Goal: Task Accomplishment & Management: Complete application form

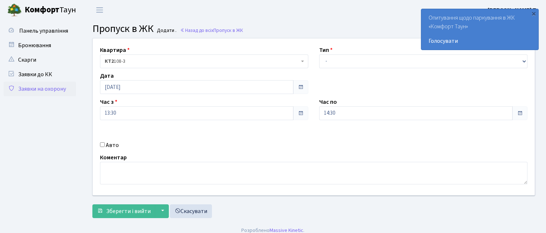
click at [302, 87] on span at bounding box center [301, 87] width 6 height 6
click at [300, 87] on span at bounding box center [301, 87] width 6 height 6
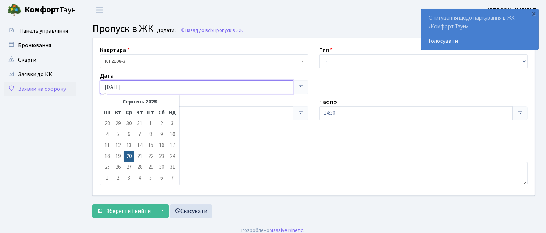
click at [202, 86] on input "[DATE]" at bounding box center [196, 87] width 193 height 14
click at [106, 166] on td "25" at bounding box center [107, 167] width 11 height 11
click at [104, 166] on td "25" at bounding box center [107, 167] width 11 height 11
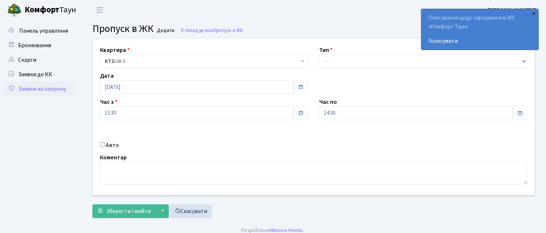
click at [533, 13] on div "×" at bounding box center [533, 13] width 7 height 7
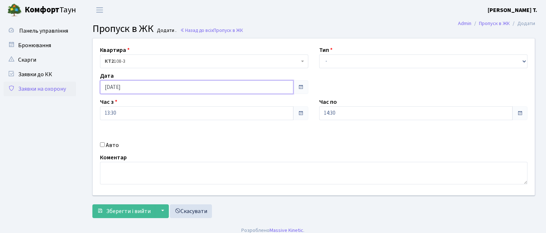
click at [163, 85] on input "[DATE]" at bounding box center [196, 87] width 193 height 14
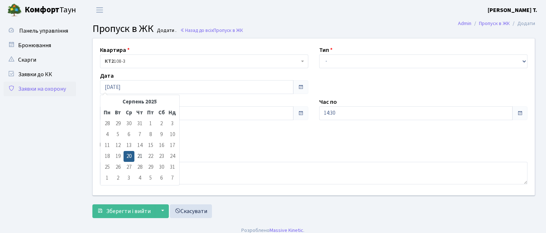
click at [109, 168] on td "25" at bounding box center [107, 167] width 11 height 11
click at [156, 89] on input "[DATE]" at bounding box center [196, 87] width 193 height 14
click at [104, 166] on td "25" at bounding box center [107, 167] width 11 height 11
click at [305, 105] on div "Час з 13:30" at bounding box center [204, 108] width 219 height 22
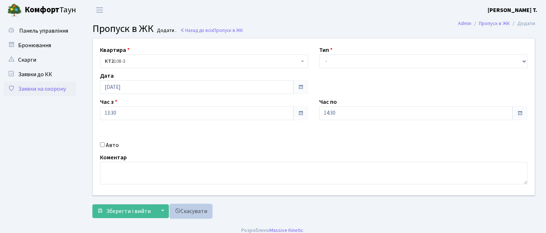
click at [186, 206] on link "Скасувати" at bounding box center [191, 211] width 42 height 14
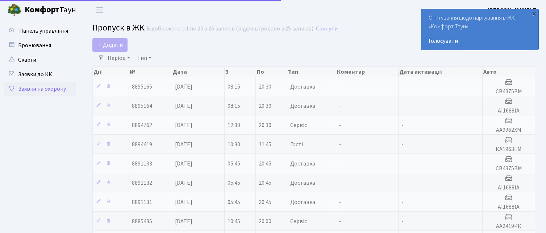
select select "25"
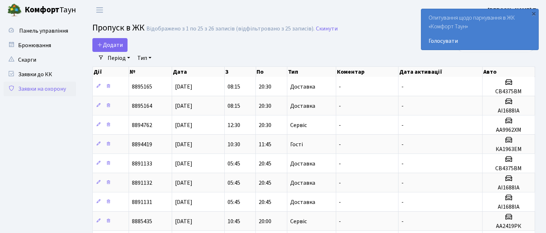
drag, startPoint x: 491, startPoint y: 86, endPoint x: 506, endPoint y: 60, distance: 30.0
click at [506, 60] on div "Період 19.08.2025 - 19.08.2025 Тип - Доставка Таксі Гості Сервіс Очистити фільт…" at bounding box center [316, 58] width 425 height 12
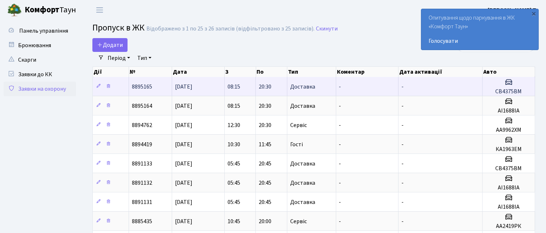
drag, startPoint x: 497, startPoint y: 84, endPoint x: 530, endPoint y: 84, distance: 33.0
click at [530, 84] on h3 at bounding box center [508, 83] width 46 height 11
drag, startPoint x: 530, startPoint y: 88, endPoint x: 493, endPoint y: 95, distance: 37.6
click at [489, 95] on td "СВ4375ВМ" at bounding box center [508, 86] width 53 height 19
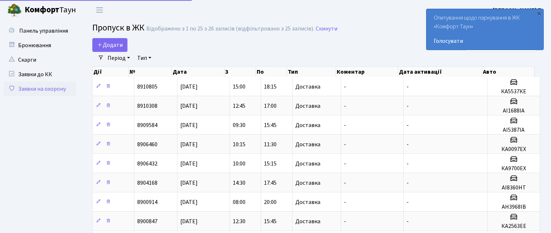
select select "25"
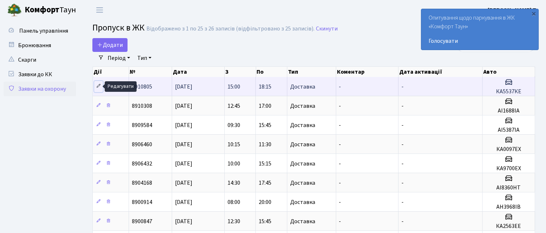
click at [99, 86] on icon at bounding box center [98, 85] width 5 height 5
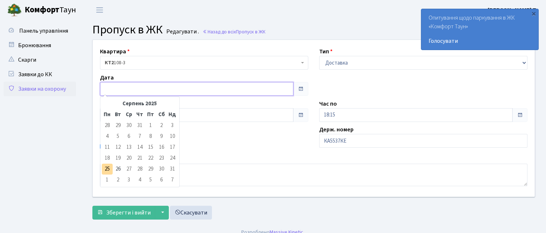
click at [288, 87] on input "text" at bounding box center [196, 89] width 193 height 14
click at [112, 168] on td "25" at bounding box center [107, 168] width 11 height 11
type input "25.08.2025"
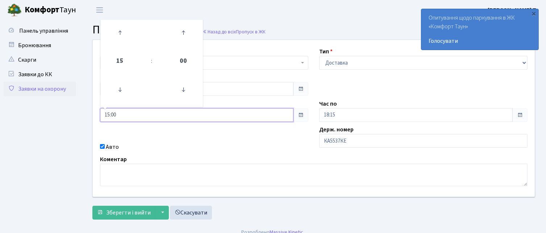
click at [167, 119] on input "15:00" at bounding box center [196, 115] width 193 height 14
click at [119, 35] on icon at bounding box center [120, 33] width 20 height 20
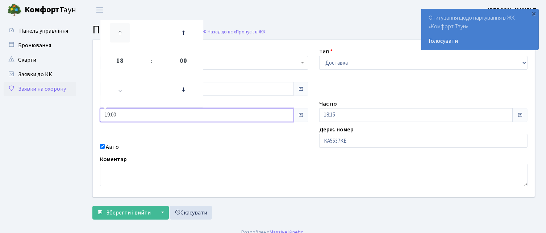
click at [119, 35] on icon at bounding box center [120, 33] width 20 height 20
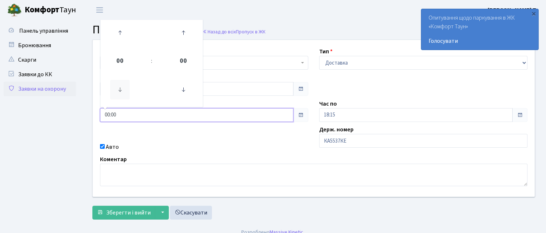
click at [122, 86] on icon at bounding box center [120, 90] width 20 height 20
click at [120, 87] on icon at bounding box center [120, 90] width 20 height 20
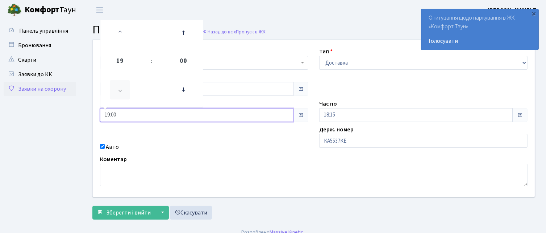
click at [120, 87] on icon at bounding box center [120, 90] width 20 height 20
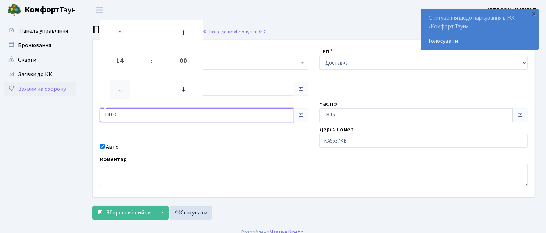
click at [120, 87] on icon at bounding box center [120, 90] width 20 height 20
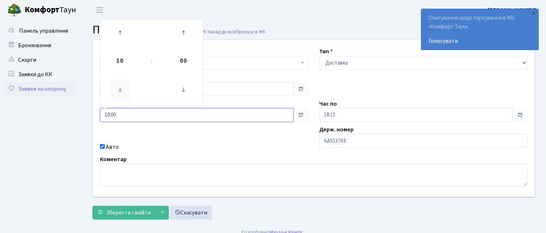
type input "09:00"
click at [252, 112] on input "09:00" at bounding box center [196, 115] width 193 height 14
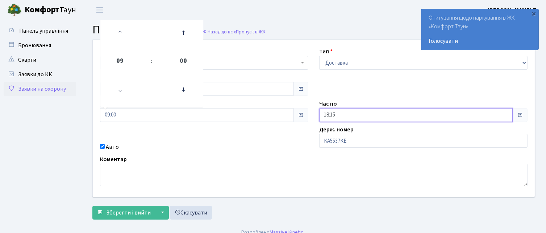
click at [355, 114] on input "18:15" at bounding box center [415, 115] width 193 height 14
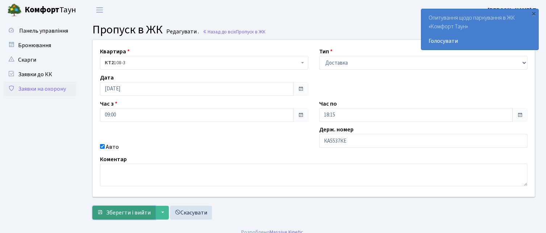
click at [127, 207] on button "Зберегти і вийти" at bounding box center [123, 212] width 63 height 14
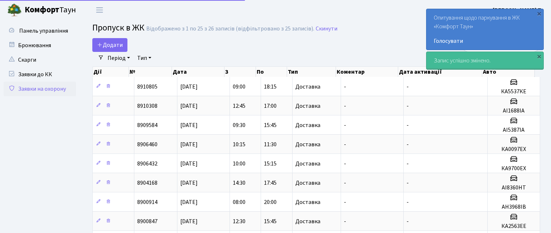
select select "25"
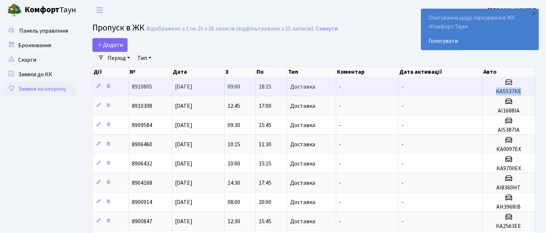
drag, startPoint x: 524, startPoint y: 90, endPoint x: 495, endPoint y: 93, distance: 29.2
click at [495, 93] on h5 "КА5537КЕ" at bounding box center [508, 91] width 46 height 7
copy h5 "КА5537КЕ"
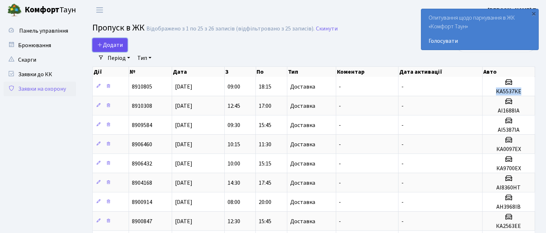
click at [108, 48] on span "Додати" at bounding box center [110, 45] width 26 height 8
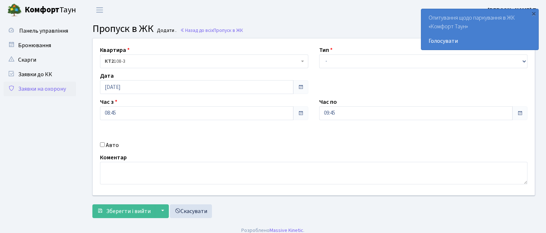
click at [102, 142] on input "Авто" at bounding box center [102, 144] width 5 height 5
checkbox input "true"
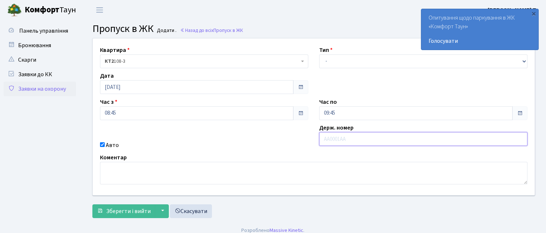
paste input "КА5537КЕ"
type input "КА5537КЕ"
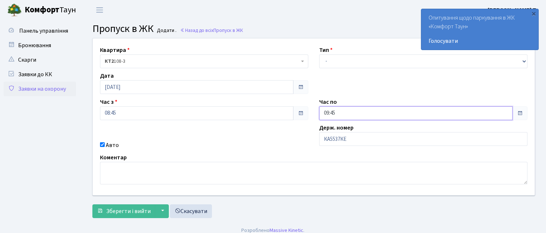
click at [505, 115] on input "09:45" at bounding box center [415, 113] width 193 height 14
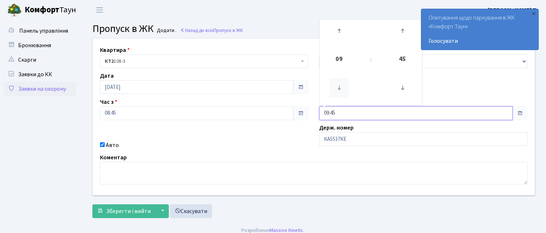
click at [338, 89] on icon at bounding box center [339, 88] width 20 height 20
click at [329, 90] on link at bounding box center [338, 88] width 21 height 26
click at [339, 92] on icon at bounding box center [339, 88] width 20 height 20
click at [340, 91] on icon at bounding box center [339, 88] width 20 height 20
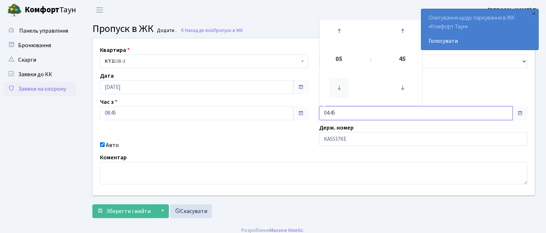
click at [341, 91] on icon at bounding box center [339, 88] width 20 height 20
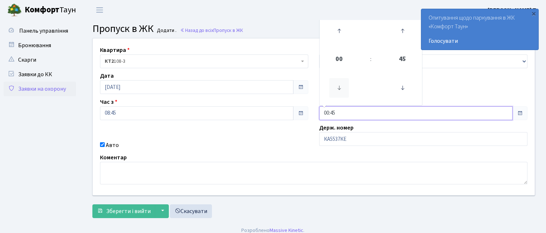
click at [341, 91] on icon at bounding box center [339, 88] width 20 height 20
click at [338, 90] on icon at bounding box center [339, 88] width 20 height 20
click at [336, 32] on icon at bounding box center [339, 31] width 20 height 20
click at [338, 32] on icon at bounding box center [339, 31] width 20 height 20
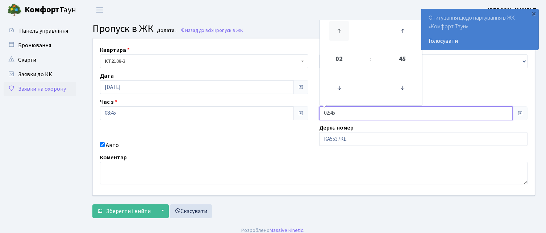
click at [338, 31] on icon at bounding box center [339, 31] width 20 height 20
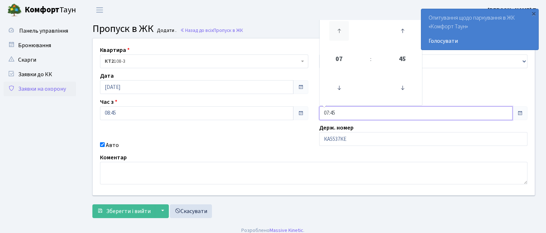
click at [338, 31] on icon at bounding box center [339, 31] width 20 height 20
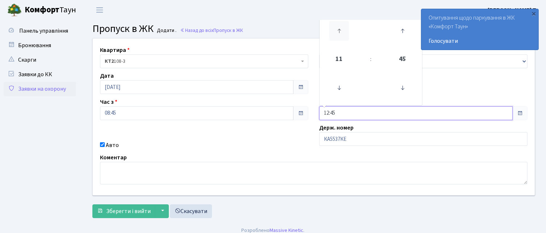
click at [338, 31] on icon at bounding box center [339, 31] width 20 height 20
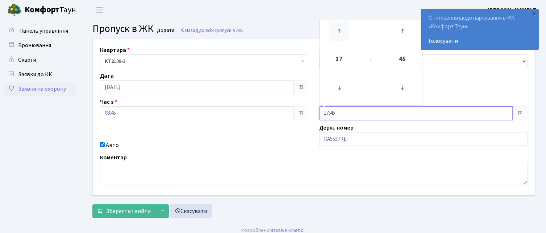
click at [338, 31] on icon at bounding box center [339, 31] width 20 height 20
type input "19:45"
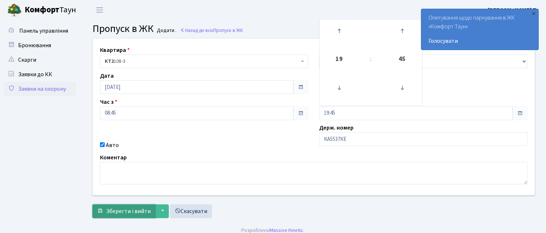
click at [138, 210] on span "Зберегти і вийти" at bounding box center [128, 211] width 45 height 8
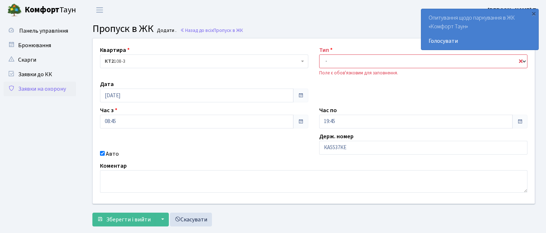
click at [455, 58] on select "- Доставка Таксі Гості Сервіс" at bounding box center [423, 61] width 208 height 14
select select "1"
click at [319, 54] on select "- Доставка Таксі Гості Сервіс" at bounding box center [423, 61] width 208 height 14
click at [143, 217] on span "Зберегти і вийти" at bounding box center [128, 219] width 45 height 8
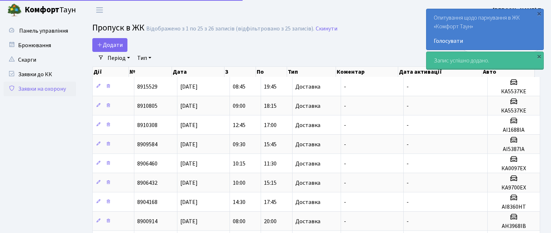
select select "25"
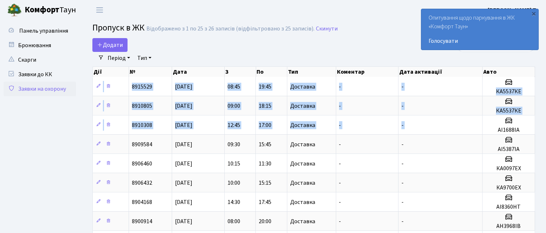
drag, startPoint x: 495, startPoint y: 129, endPoint x: 536, endPoint y: 128, distance: 40.6
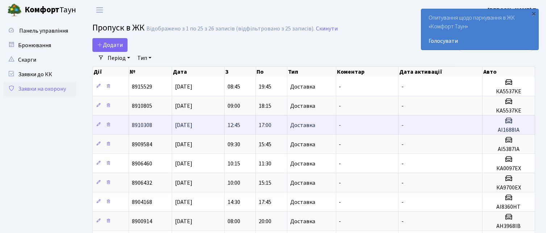
drag, startPoint x: 514, startPoint y: 130, endPoint x: 457, endPoint y: 121, distance: 57.6
click at [457, 121] on td "-" at bounding box center [440, 124] width 84 height 19
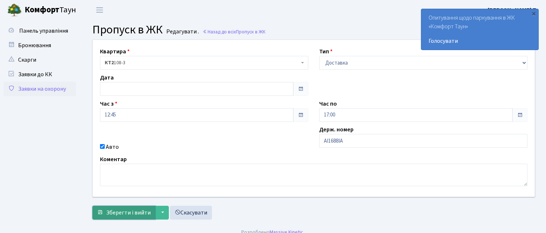
drag, startPoint x: 124, startPoint y: 209, endPoint x: 147, endPoint y: 221, distance: 25.8
click at [124, 208] on span "Зберегти і вийти" at bounding box center [128, 212] width 45 height 8
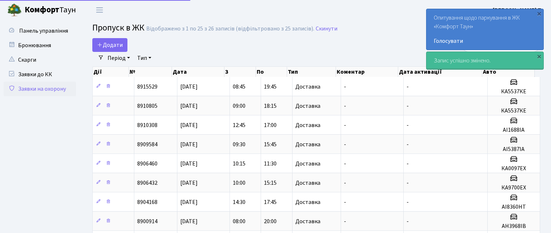
select select "25"
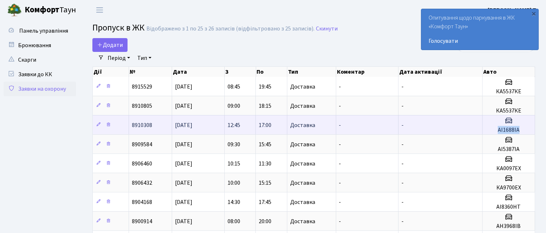
drag, startPoint x: 496, startPoint y: 128, endPoint x: 518, endPoint y: 126, distance: 22.2
click at [518, 126] on h5 "АІ1688ІА" at bounding box center [508, 129] width 46 height 7
copy h5 "АІ1688ІА"
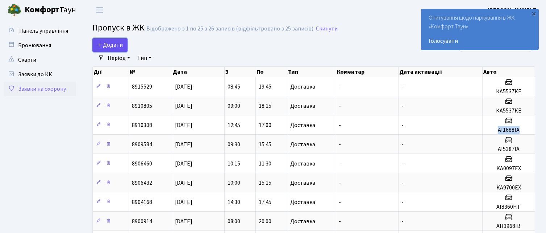
drag, startPoint x: 121, startPoint y: 45, endPoint x: 118, endPoint y: 50, distance: 6.5
click at [121, 45] on span "Додати" at bounding box center [110, 45] width 26 height 8
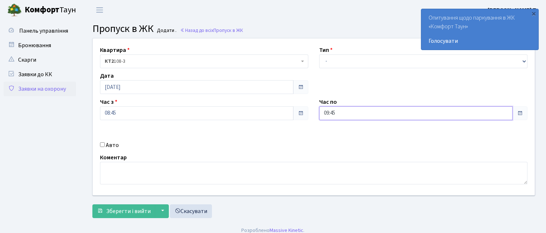
click at [498, 117] on input "09:45" at bounding box center [415, 113] width 193 height 14
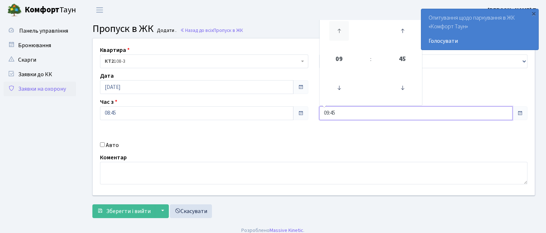
click at [338, 35] on icon at bounding box center [339, 31] width 20 height 20
click at [337, 33] on icon at bounding box center [339, 31] width 20 height 20
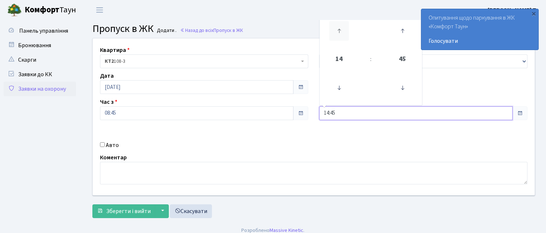
click at [337, 33] on icon at bounding box center [339, 31] width 20 height 20
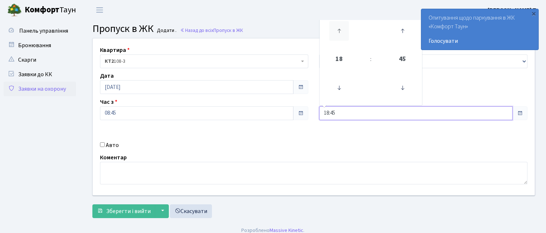
type input "19:45"
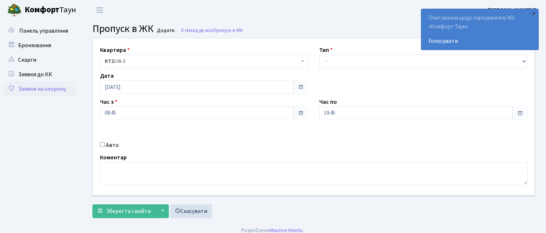
click at [102, 143] on input "Авто" at bounding box center [102, 144] width 5 height 5
checkbox input "true"
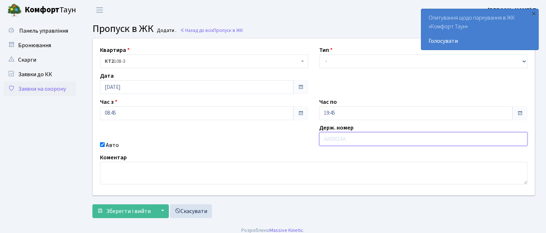
paste input "АІ1688ІА"
type input "АІ1688ІА"
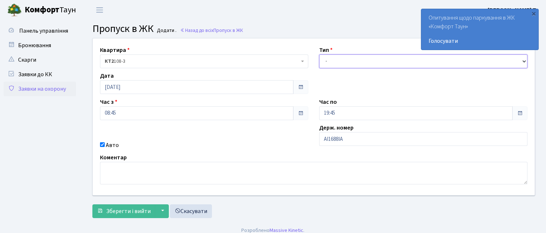
click at [352, 62] on select "- Доставка Таксі Гості Сервіс" at bounding box center [423, 61] width 208 height 14
select select "1"
click at [319, 54] on select "- Доставка Таксі Гості Сервіс" at bounding box center [423, 61] width 208 height 14
drag, startPoint x: 131, startPoint y: 212, endPoint x: 190, endPoint y: 196, distance: 61.2
click at [131, 212] on span "Зберегти і вийти" at bounding box center [128, 211] width 45 height 8
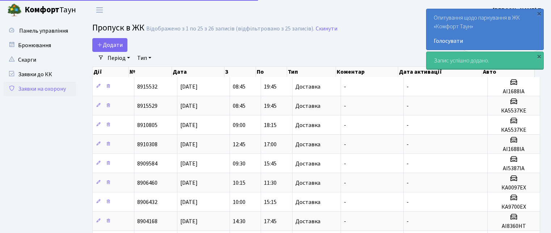
select select "25"
